Goal: Task Accomplishment & Management: Use online tool/utility

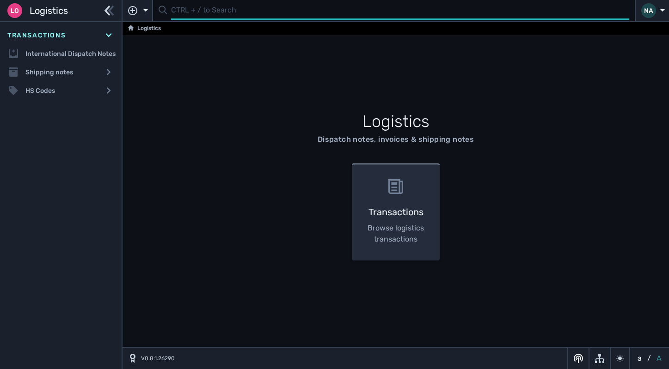
click at [186, 11] on input "text" at bounding box center [400, 11] width 458 height 18
type input "1102922"
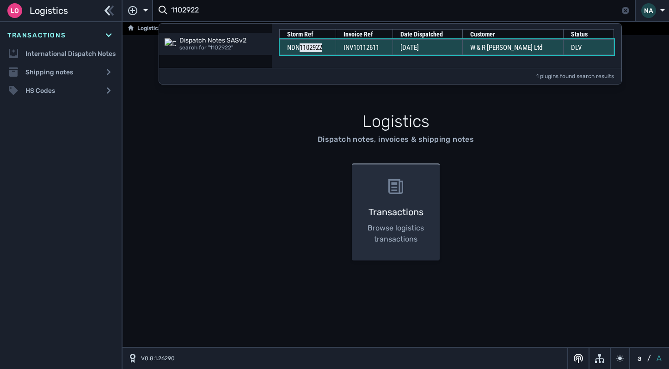
click at [392, 48] on td "INV10112611" at bounding box center [363, 47] width 57 height 16
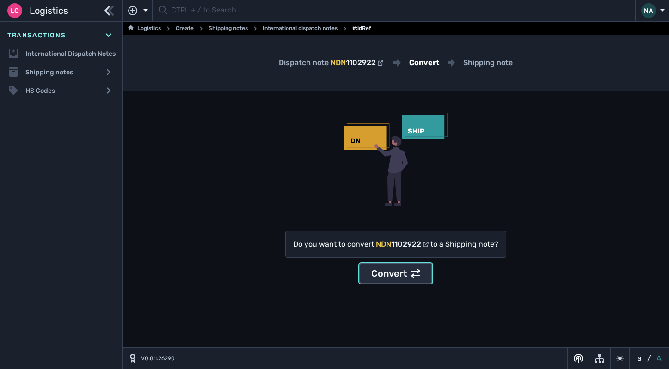
click at [402, 273] on div "Convert" at bounding box center [395, 274] width 49 height 14
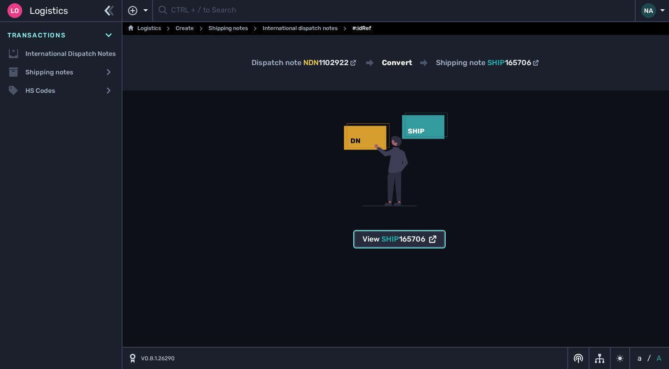
click at [395, 243] on span "SHIP 165706" at bounding box center [403, 239] width 44 height 11
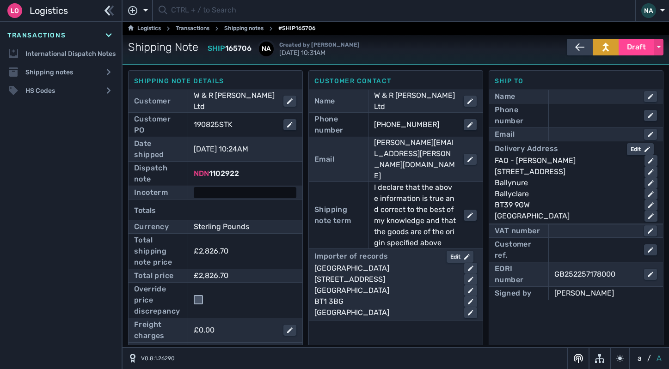
click at [228, 187] on div at bounding box center [245, 192] width 103 height 11
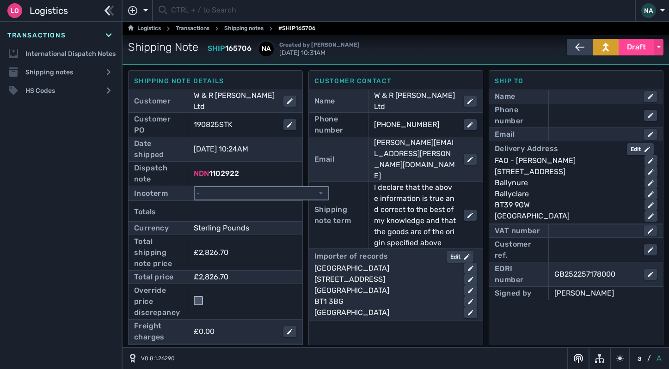
click at [245, 187] on select "- Ex Works - EXW Free Carrier - FCA Carriage Paid To - CPT Carriage Insurance P…" at bounding box center [262, 193] width 134 height 12
select select "[object Object]"
click at [195, 187] on select "- Ex Works - EXW Free Carrier - FCA Carriage Paid To - CPT Carriage Insurance P…" at bounding box center [262, 193] width 134 height 12
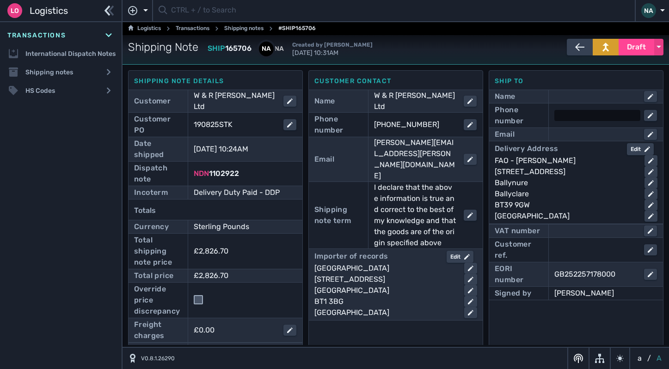
click at [564, 117] on div at bounding box center [597, 115] width 86 height 11
paste input "+44 7737 585489"
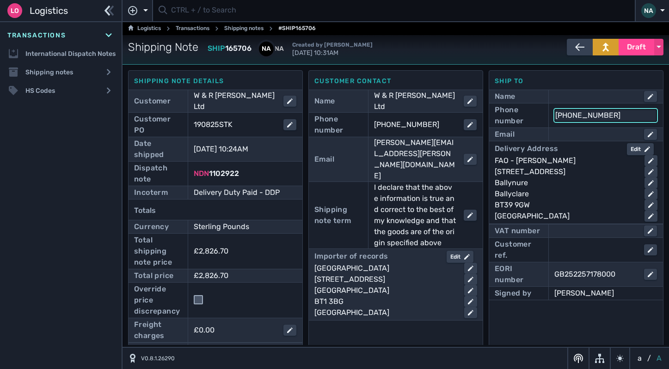
type input "+44 7737 585489"
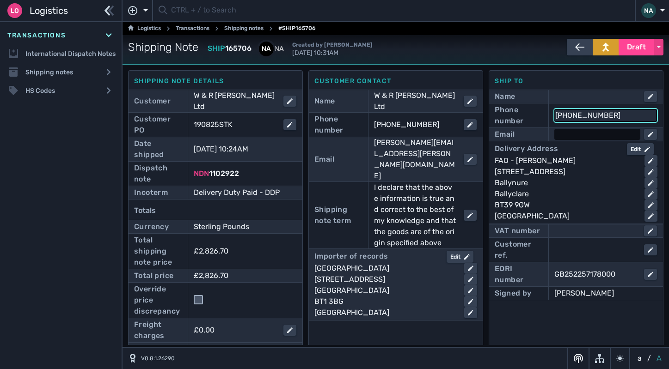
click at [566, 135] on div at bounding box center [597, 134] width 86 height 11
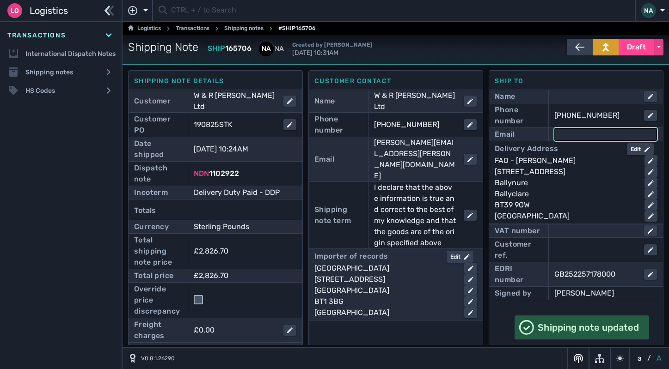
paste input "martin.mccauley@wrbarnett.com"
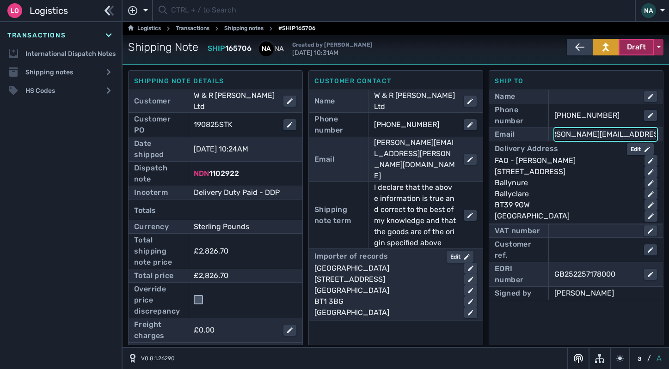
type input "martin.mccauley@wrbarnett.com"
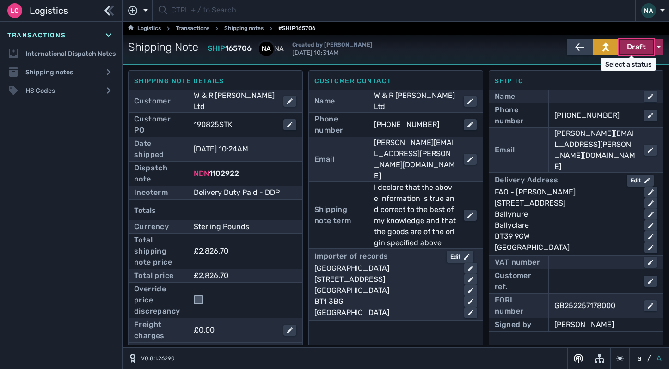
click at [636, 42] on span "Draft" at bounding box center [636, 47] width 19 height 11
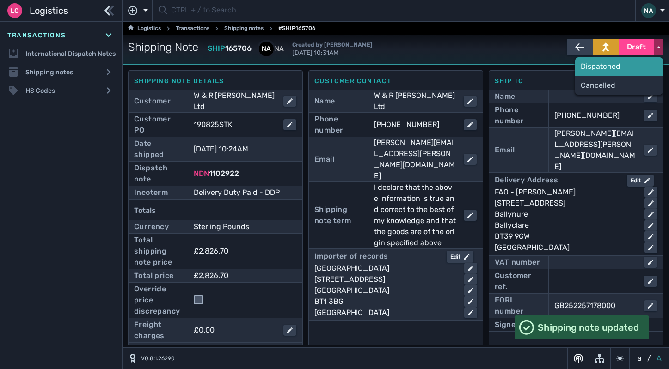
click at [598, 65] on div "Dispatched" at bounding box center [619, 66] width 88 height 18
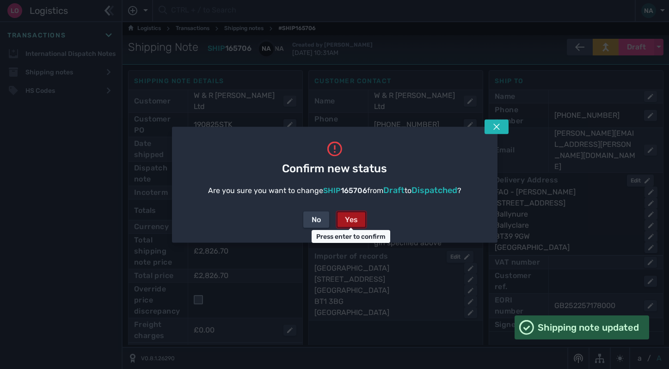
click at [346, 220] on div "Yes" at bounding box center [351, 219] width 13 height 11
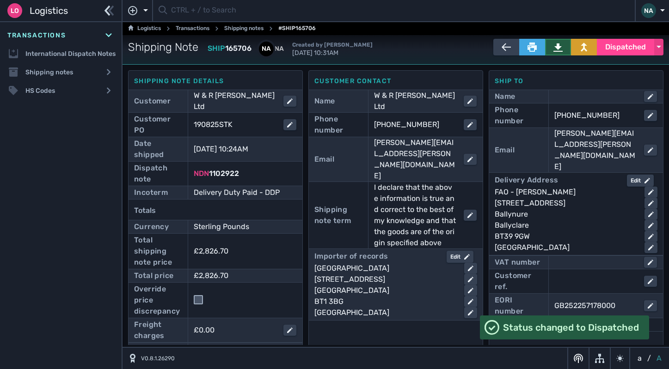
click at [558, 46] on button at bounding box center [558, 47] width 26 height 17
